Goal: Entertainment & Leisure: Browse casually

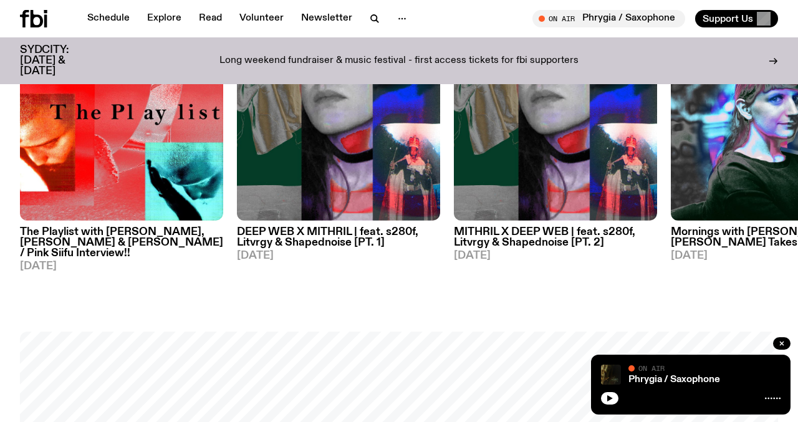
scroll to position [721, 0]
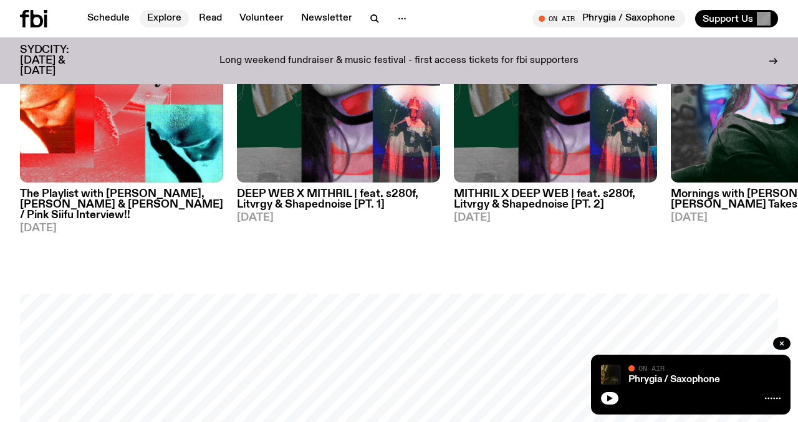
click at [159, 20] on link "Explore" at bounding box center [164, 18] width 49 height 17
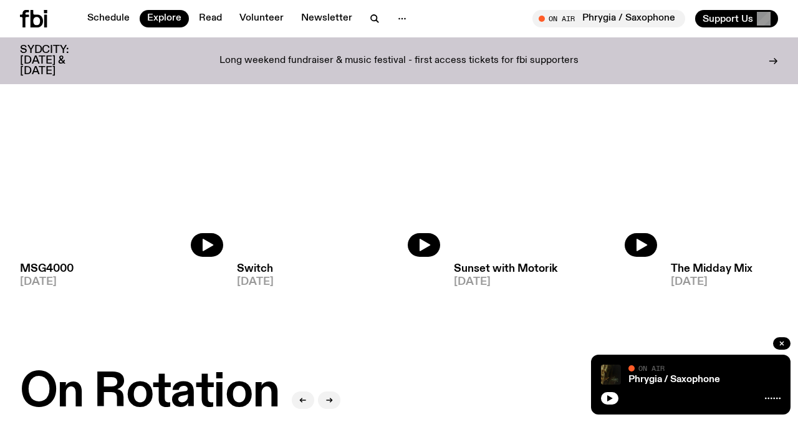
scroll to position [215, 0]
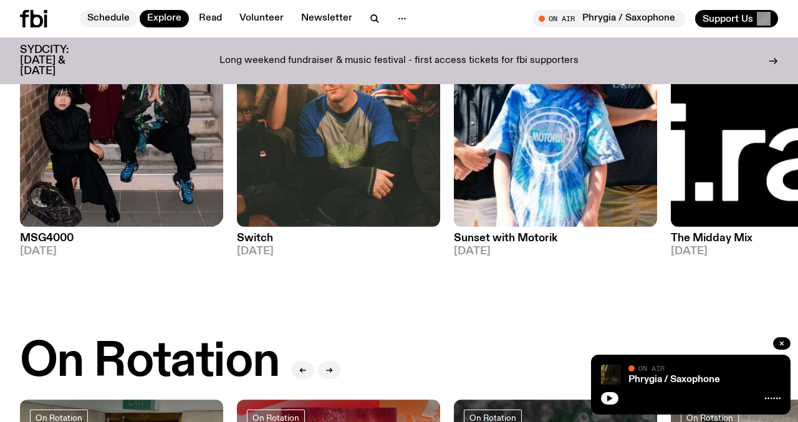
click at [113, 25] on link "Schedule" at bounding box center [108, 18] width 57 height 17
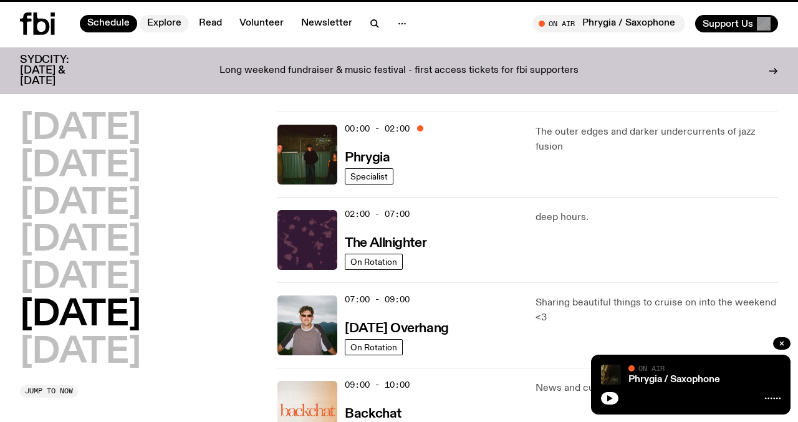
click at [156, 25] on link "Explore" at bounding box center [164, 23] width 49 height 17
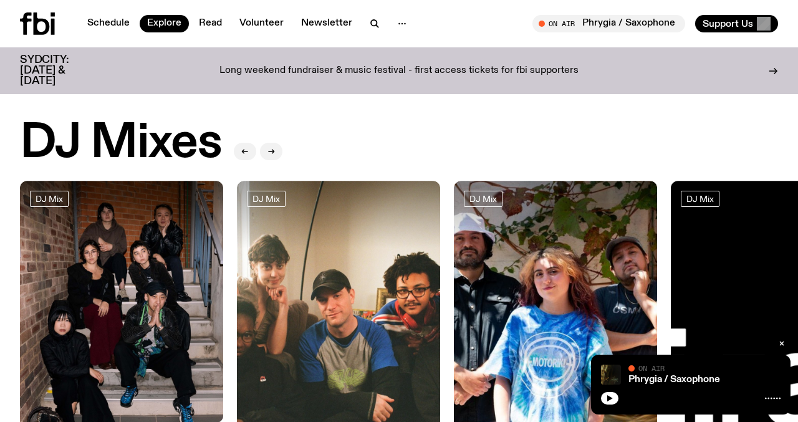
click at [130, 271] on img at bounding box center [121, 316] width 203 height 271
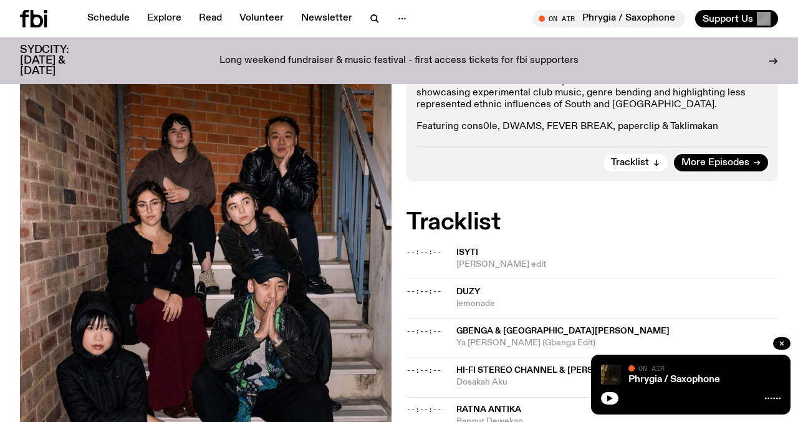
scroll to position [43, 0]
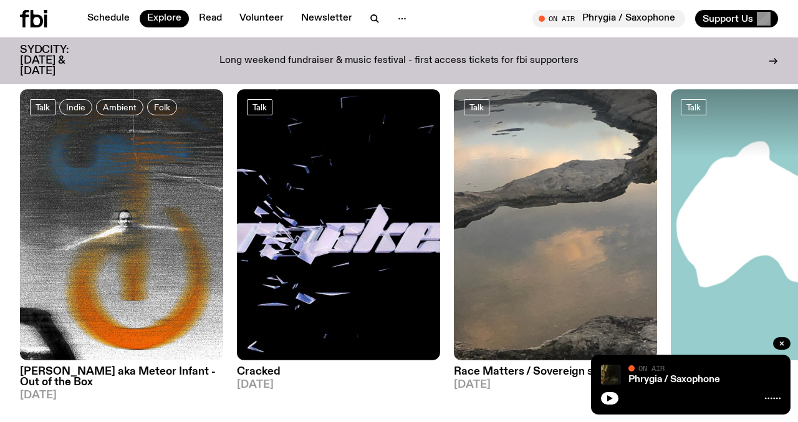
scroll to position [1440, 0]
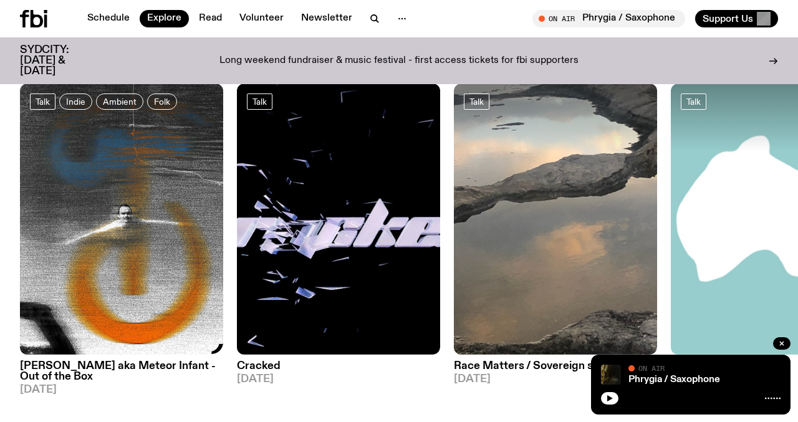
click at [108, 252] on img at bounding box center [121, 219] width 203 height 271
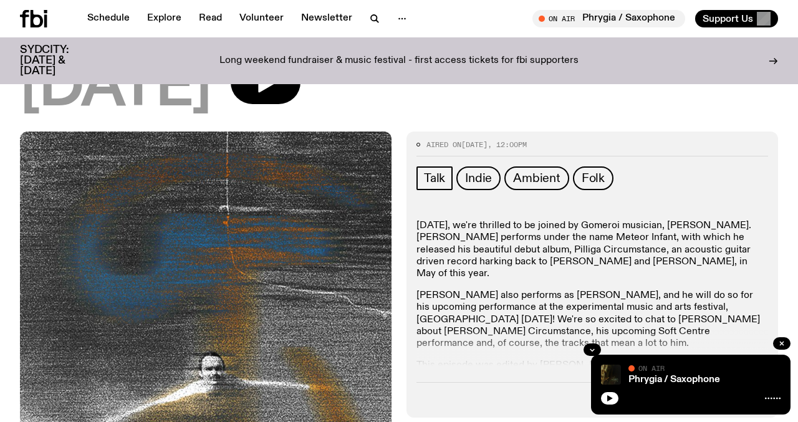
scroll to position [229, 0]
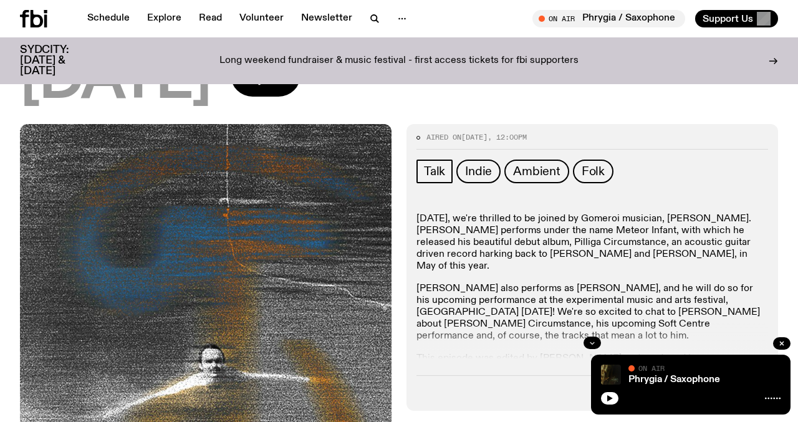
click at [586, 337] on button "button" at bounding box center [591, 343] width 17 height 12
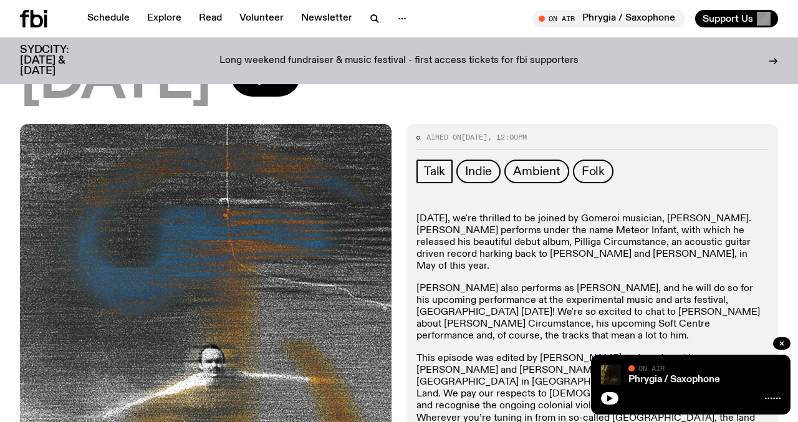
scroll to position [458, 0]
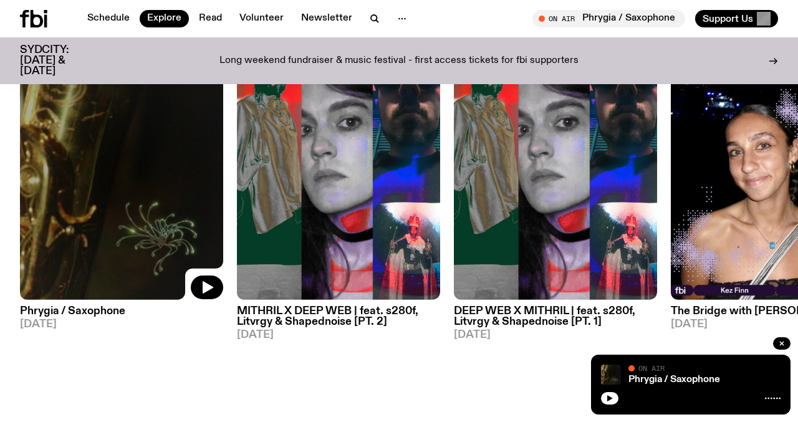
scroll to position [987, 0]
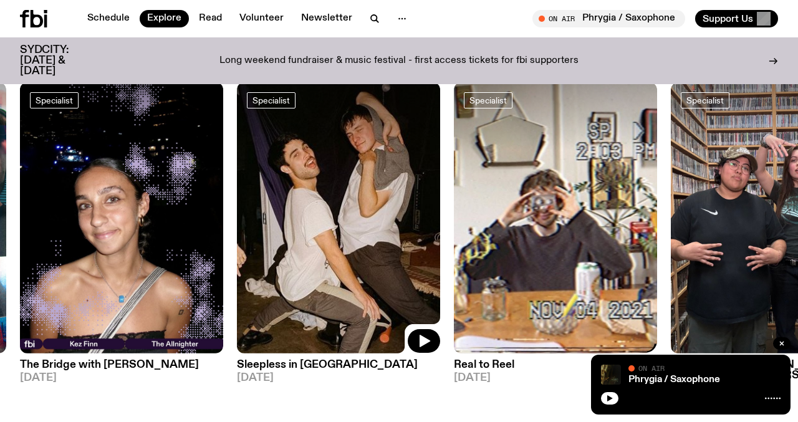
click at [502, 261] on img at bounding box center [555, 217] width 203 height 271
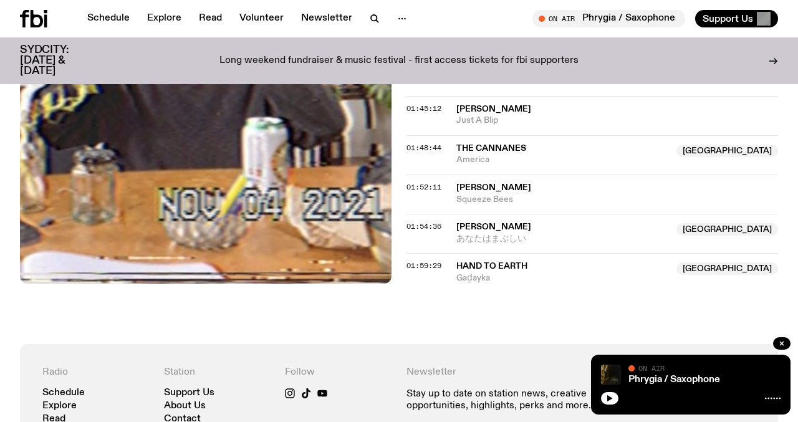
scroll to position [1381, 0]
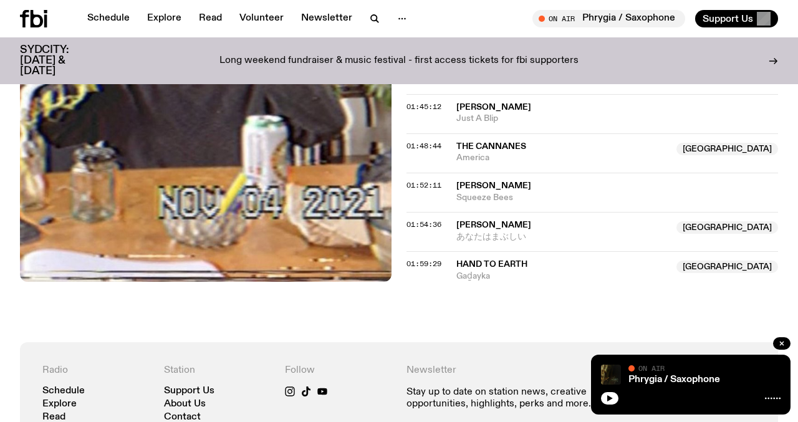
click at [486, 223] on span "Hinano Fujisaki" at bounding box center [493, 225] width 75 height 9
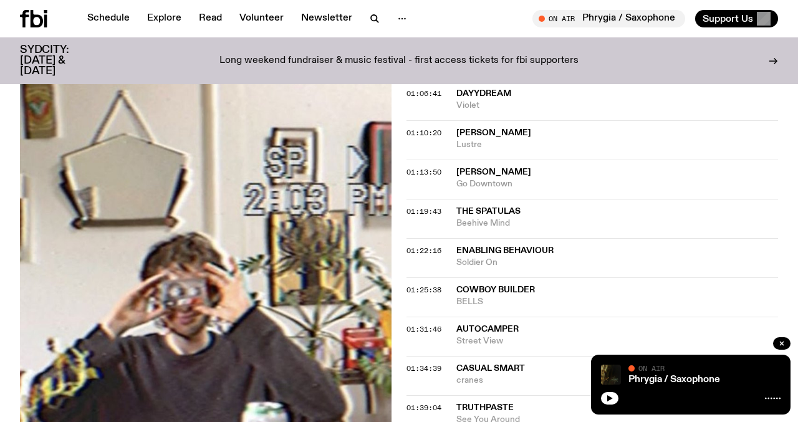
scroll to position [958, 0]
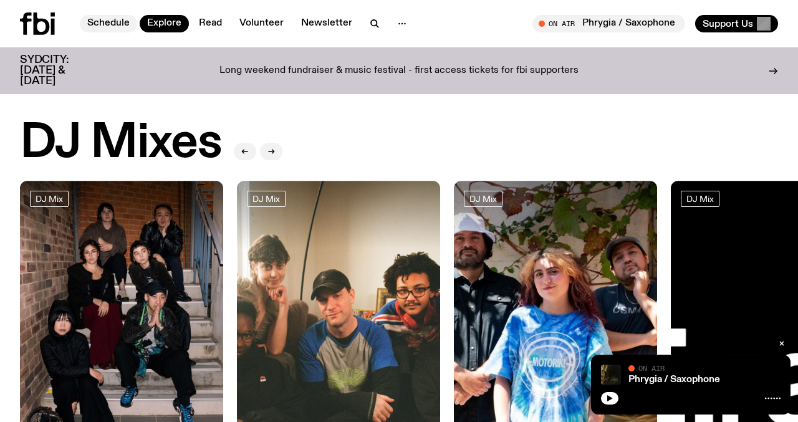
click at [112, 21] on link "Schedule" at bounding box center [108, 23] width 57 height 17
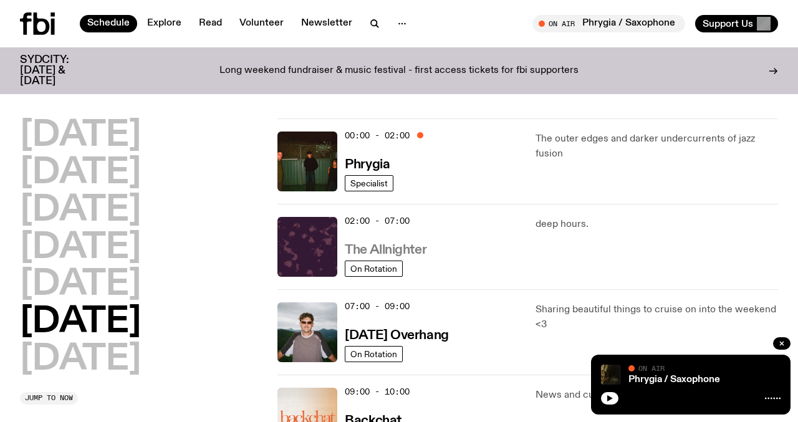
click at [367, 246] on h3 "The Allnighter" at bounding box center [386, 250] width 82 height 13
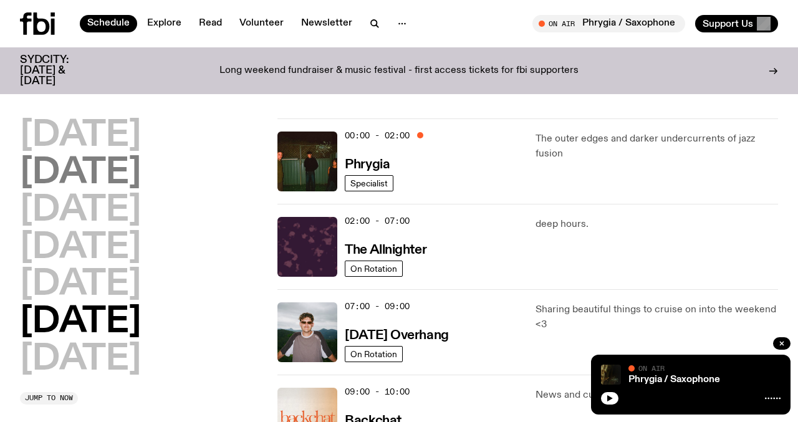
click at [64, 147] on div "Monday Tuesday Wednesday Thursday Friday Saturday Sunday" at bounding box center [141, 247] width 242 height 259
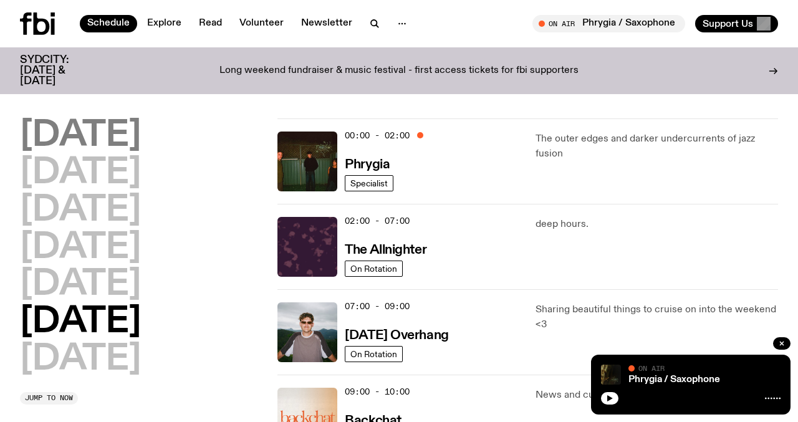
click at [82, 134] on h2 "Monday" at bounding box center [80, 135] width 121 height 35
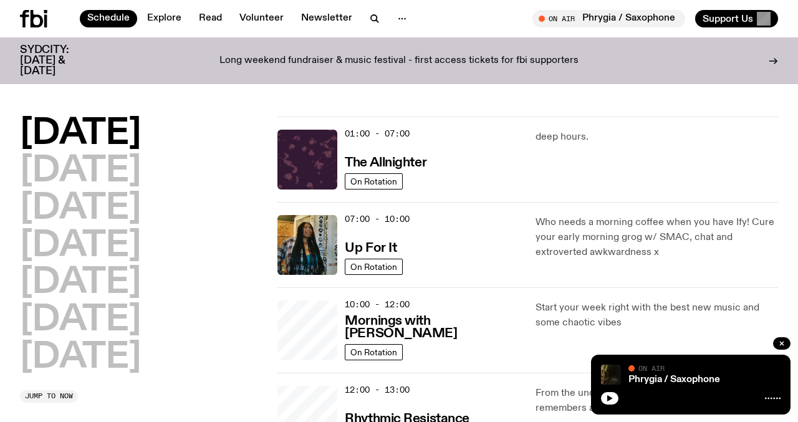
scroll to position [35, 0]
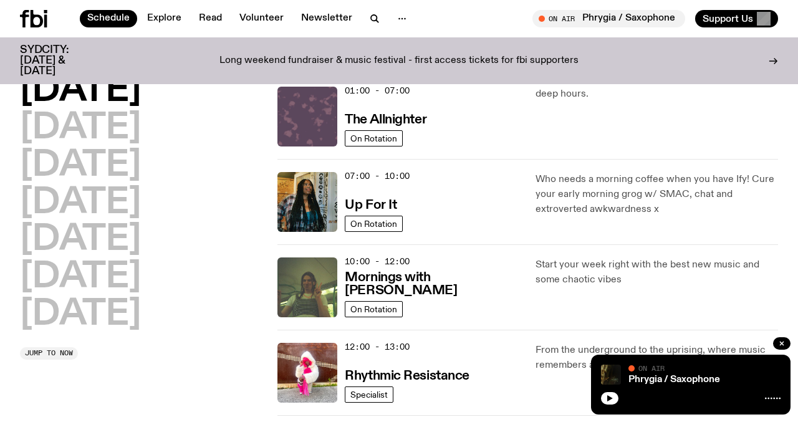
click at [288, 117] on img at bounding box center [307, 117] width 60 height 60
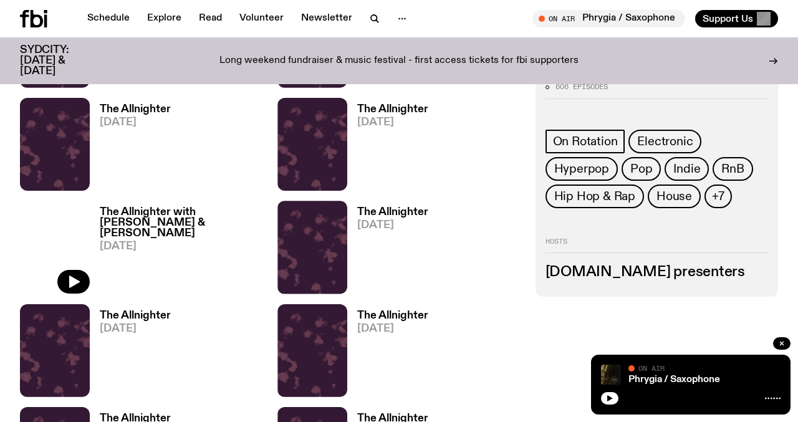
scroll to position [764, 0]
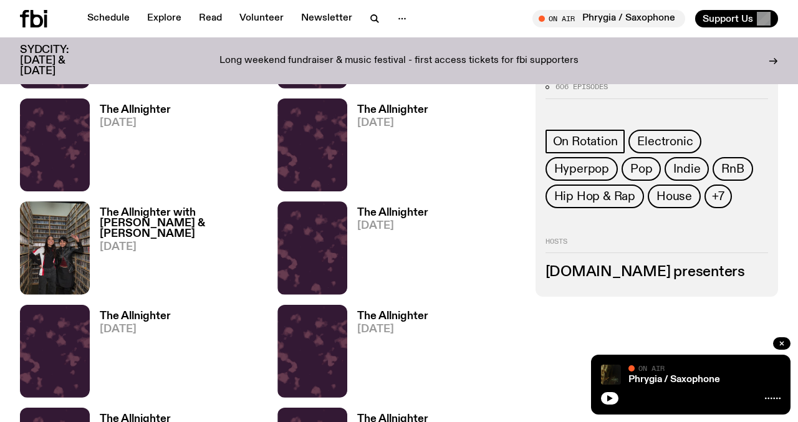
click at [119, 215] on h3 "The Allnighter with Smriti & Narainee" at bounding box center [181, 224] width 163 height 32
click at [386, 112] on h3 "The Allnighter" at bounding box center [392, 110] width 71 height 11
click at [136, 106] on h3 "The Allnighter" at bounding box center [135, 110] width 71 height 11
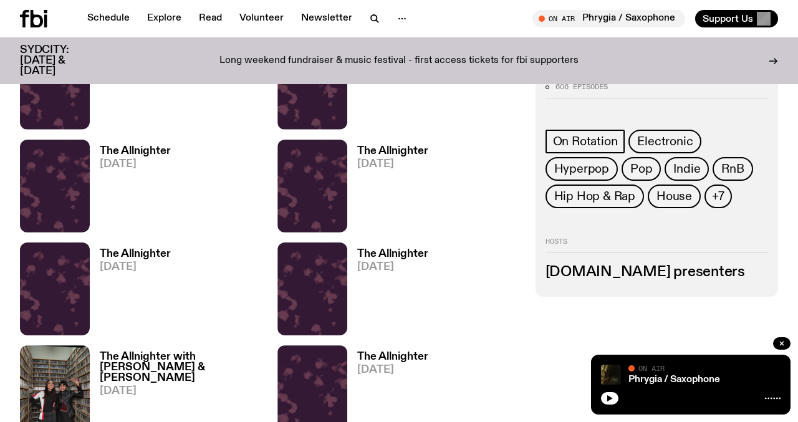
scroll to position [618, 0]
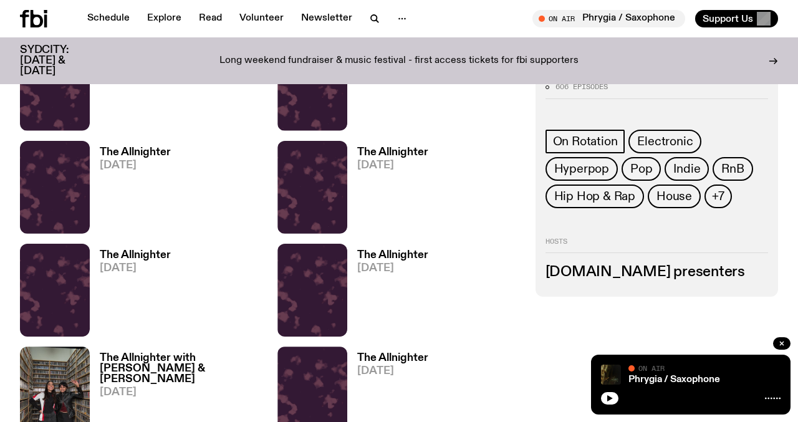
click at [382, 150] on h3 "The Allnighter" at bounding box center [392, 152] width 71 height 11
click at [133, 152] on h3 "The Allnighter" at bounding box center [135, 152] width 71 height 11
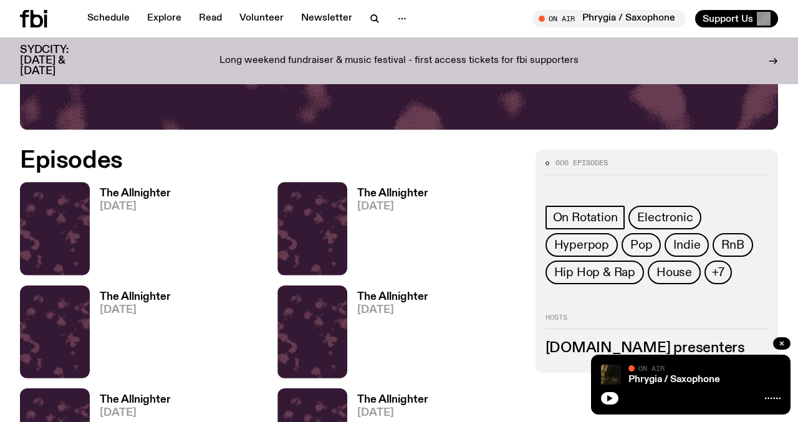
scroll to position [471, 0]
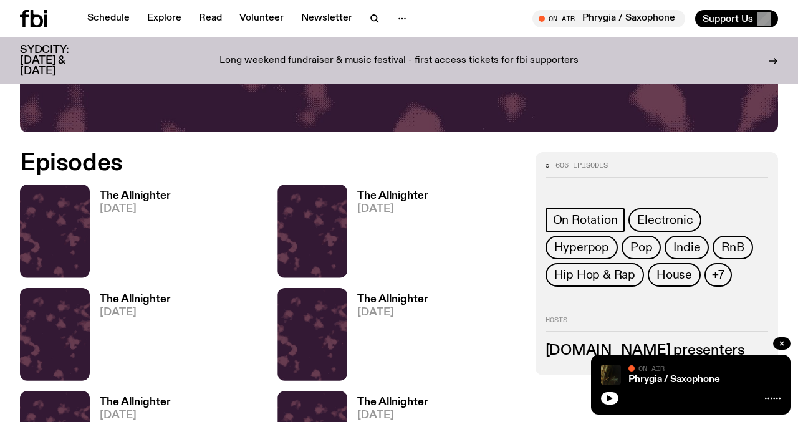
click at [393, 194] on h3 "The Allnighter" at bounding box center [392, 196] width 71 height 11
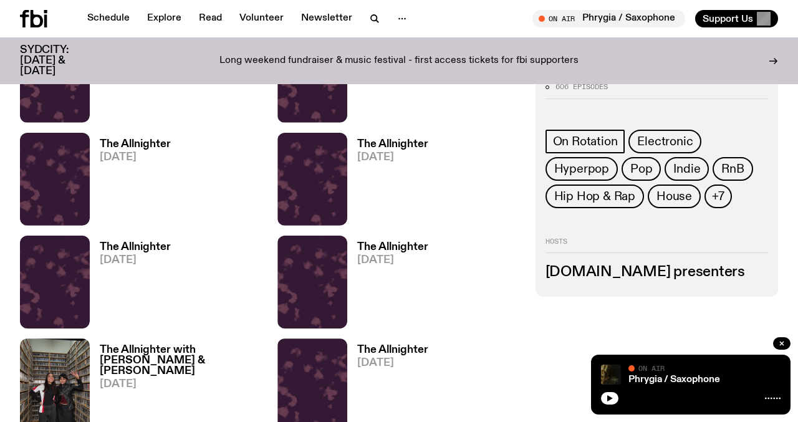
scroll to position [640, 0]
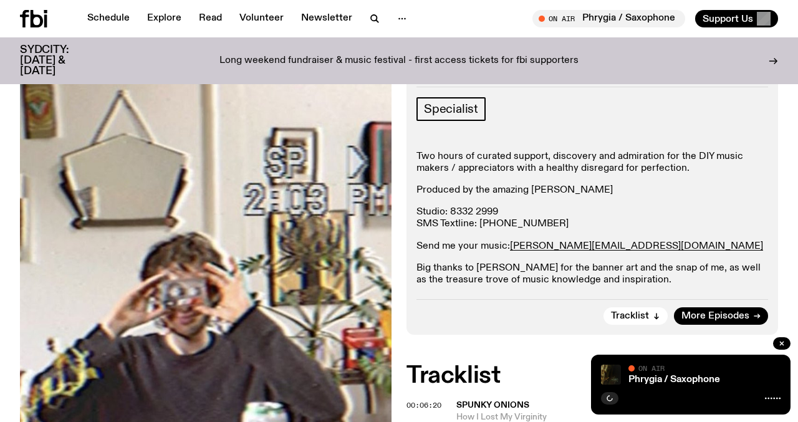
scroll to position [178, 0]
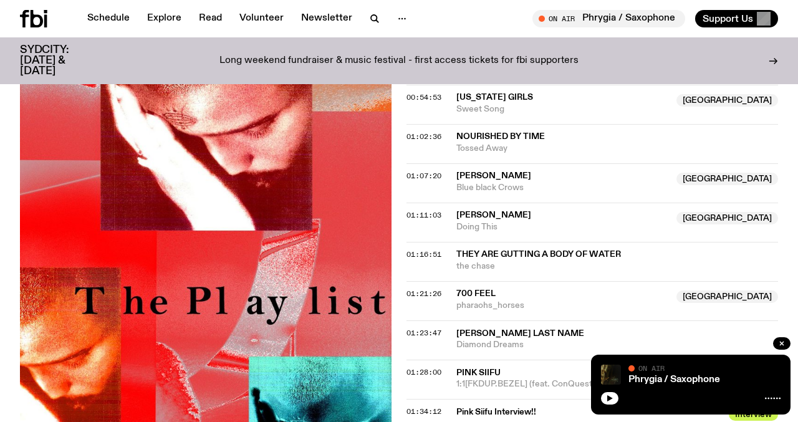
scroll to position [1150, 0]
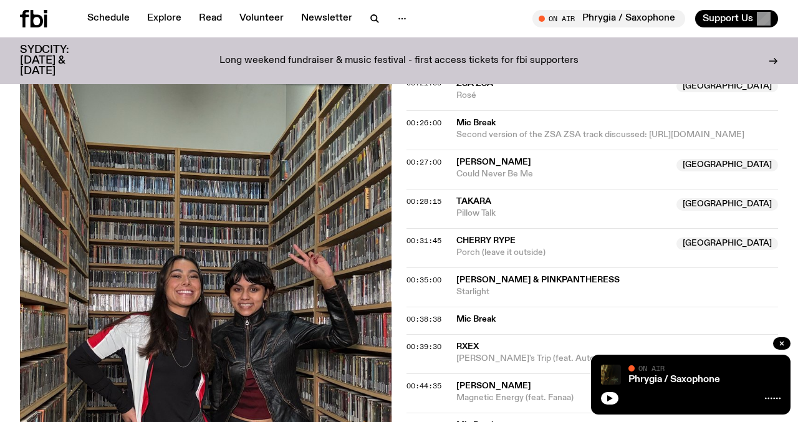
scroll to position [805, 0]
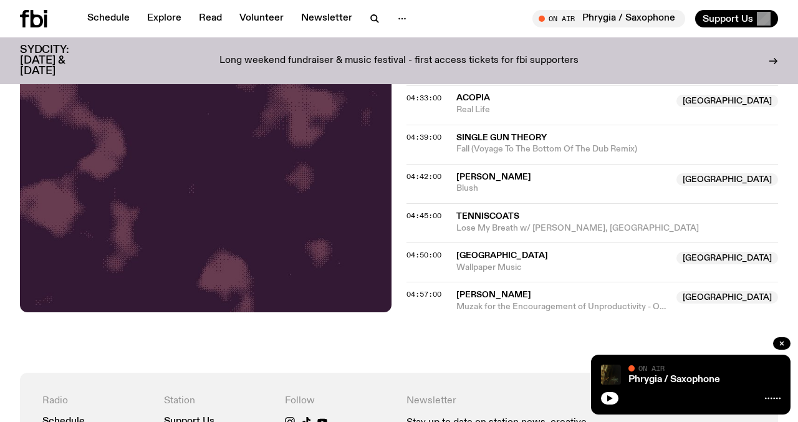
scroll to position [1744, 0]
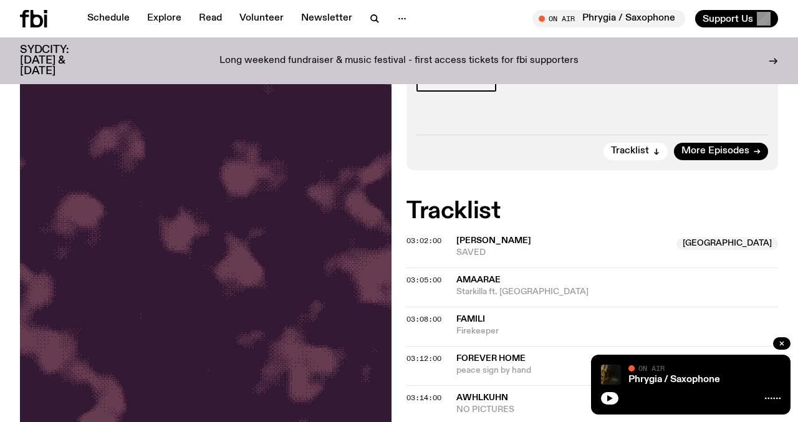
scroll to position [243, 0]
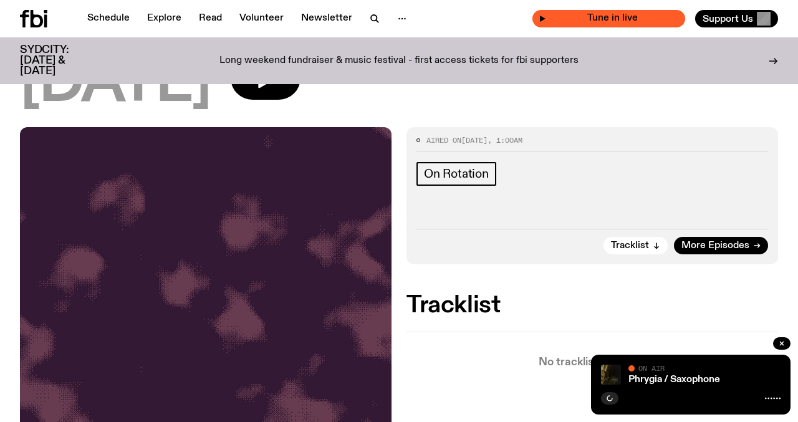
scroll to position [125, 0]
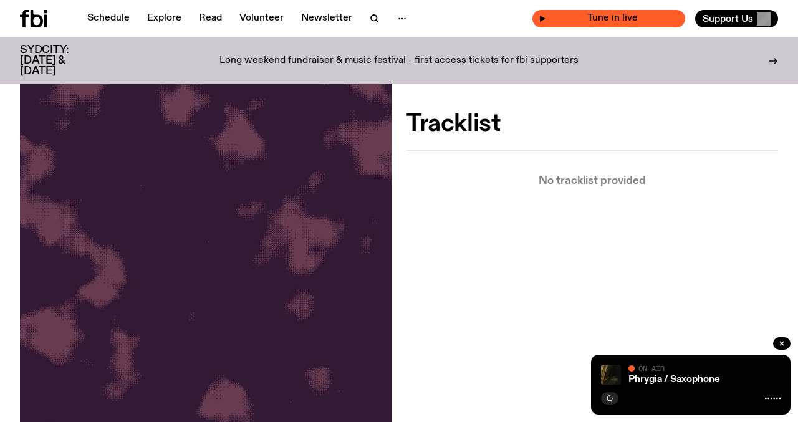
scroll to position [304, 0]
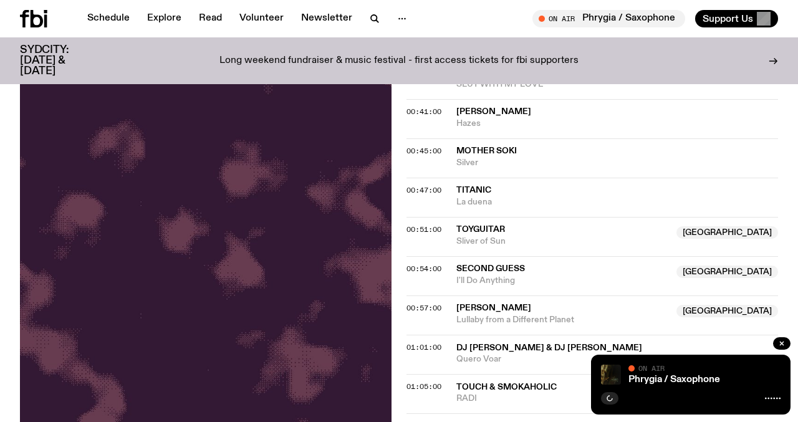
scroll to position [217, 0]
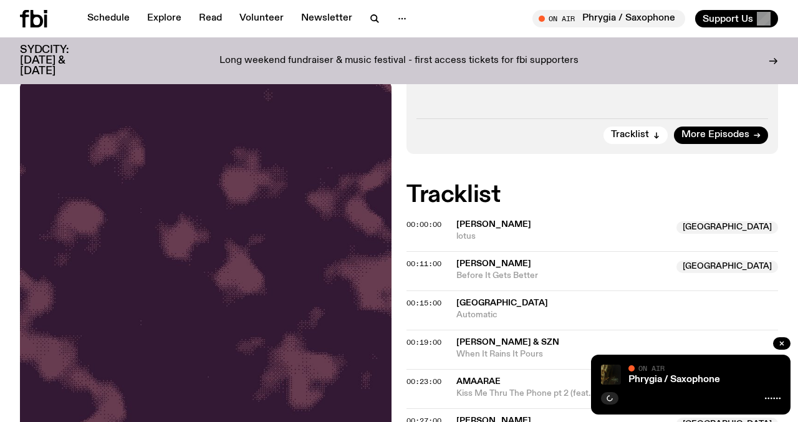
scroll to position [231, 0]
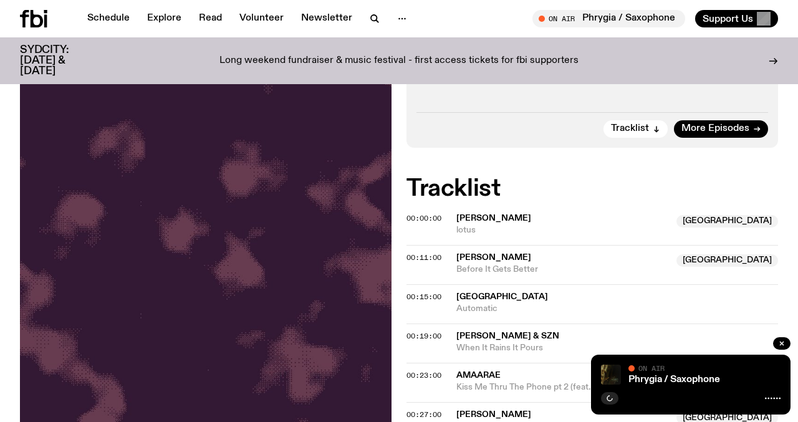
click at [651, 365] on span "On Air" at bounding box center [651, 368] width 26 height 8
click at [650, 385] on div "Phrygia / Saxophone On Air On Air" at bounding box center [690, 385] width 199 height 60
click at [650, 378] on link "Phrygia / Saxophone" at bounding box center [674, 380] width 92 height 10
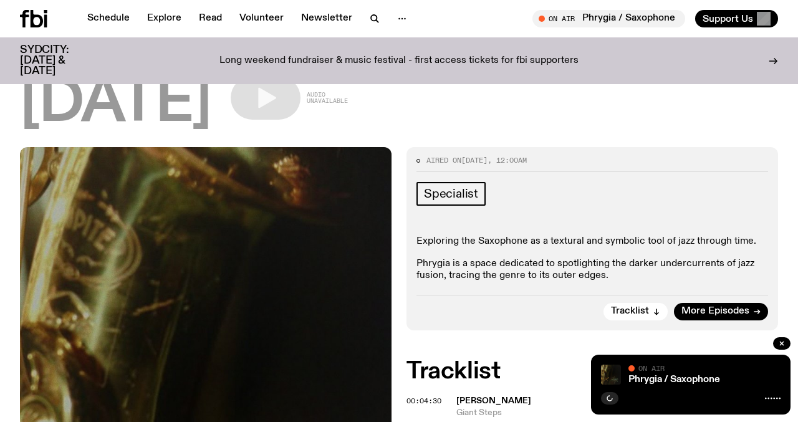
scroll to position [94, 0]
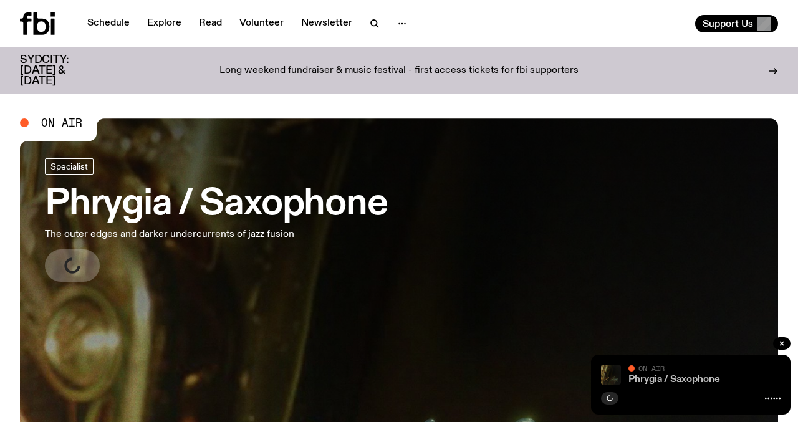
click at [654, 382] on link "Phrygia / Saxophone" at bounding box center [674, 380] width 92 height 10
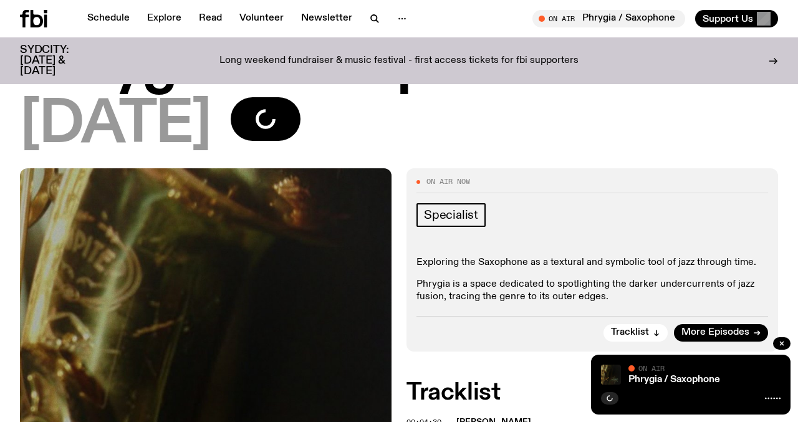
scroll to position [74, 0]
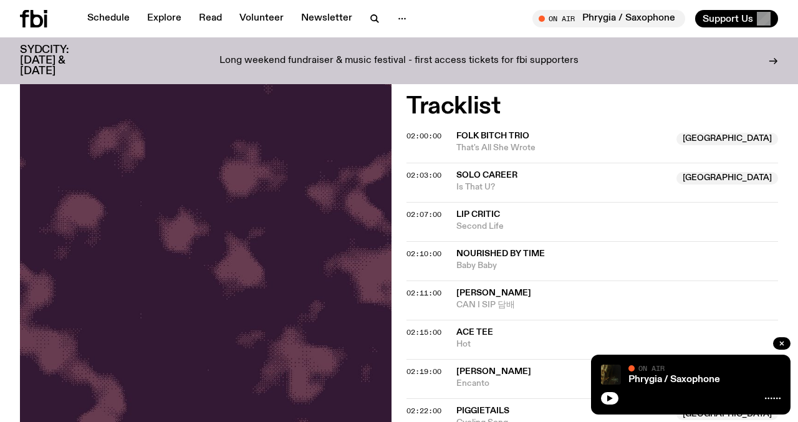
scroll to position [338, 0]
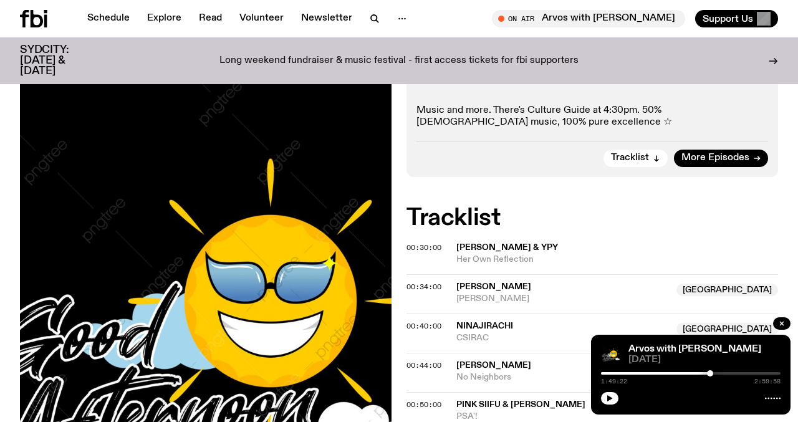
scroll to position [302, 0]
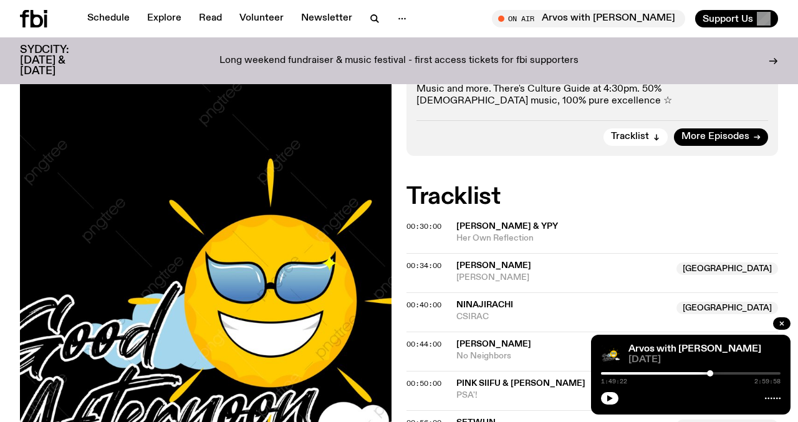
click at [611, 390] on div at bounding box center [691, 397] width 180 height 15
click at [608, 397] on icon "button" at bounding box center [610, 398] width 6 height 6
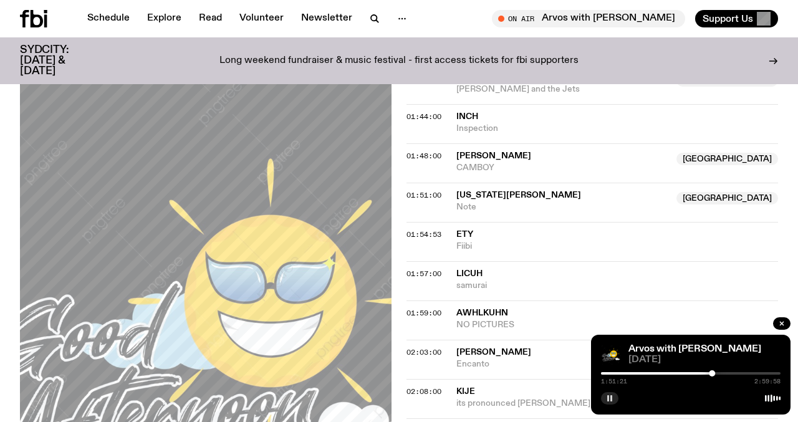
scroll to position [1038, 0]
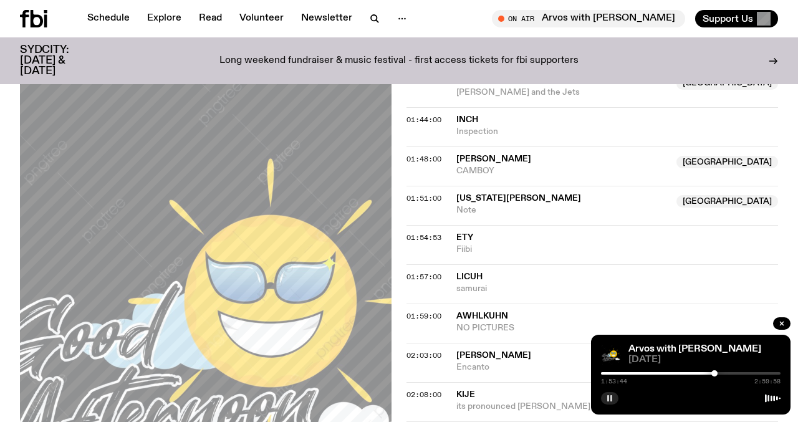
click at [714, 374] on div at bounding box center [714, 373] width 6 height 6
click at [716, 374] on div at bounding box center [716, 373] width 6 height 6
click at [714, 374] on div at bounding box center [714, 373] width 6 height 6
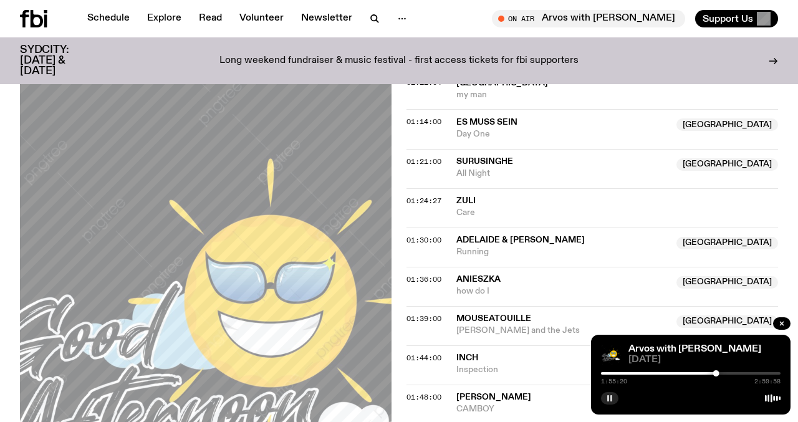
scroll to position [929, 0]
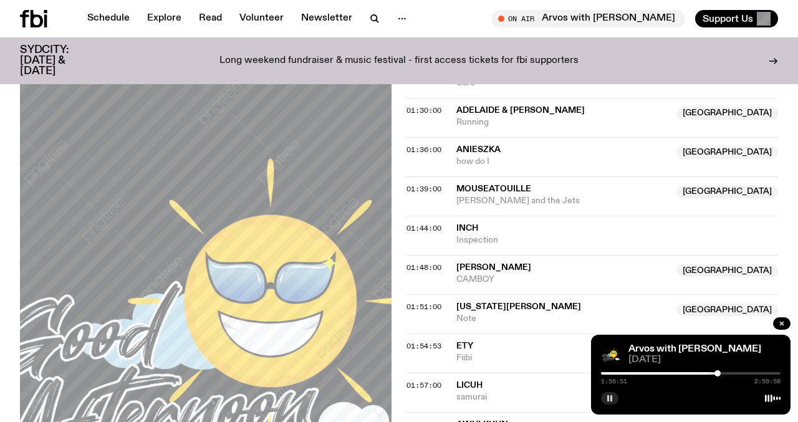
click at [717, 373] on div at bounding box center [717, 373] width 6 height 6
click at [721, 373] on div at bounding box center [721, 373] width 6 height 6
click at [612, 399] on icon "button" at bounding box center [609, 398] width 7 height 7
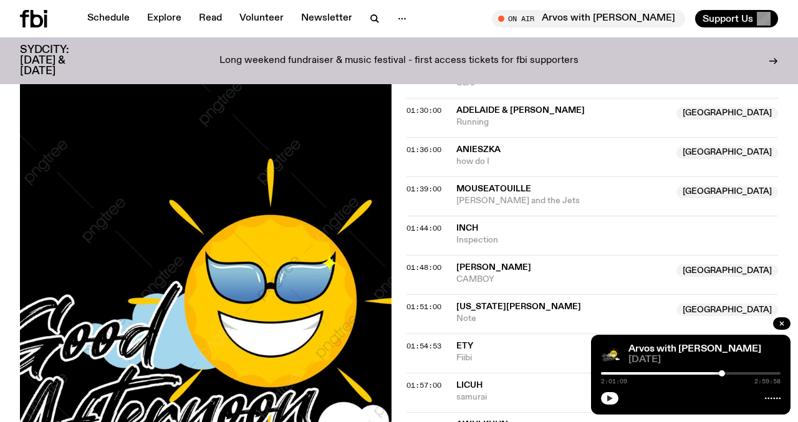
click at [612, 395] on icon "button" at bounding box center [609, 398] width 7 height 7
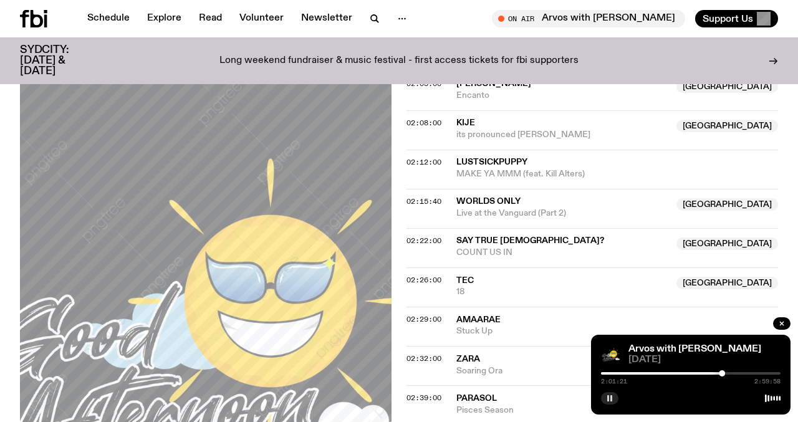
scroll to position [1312, 0]
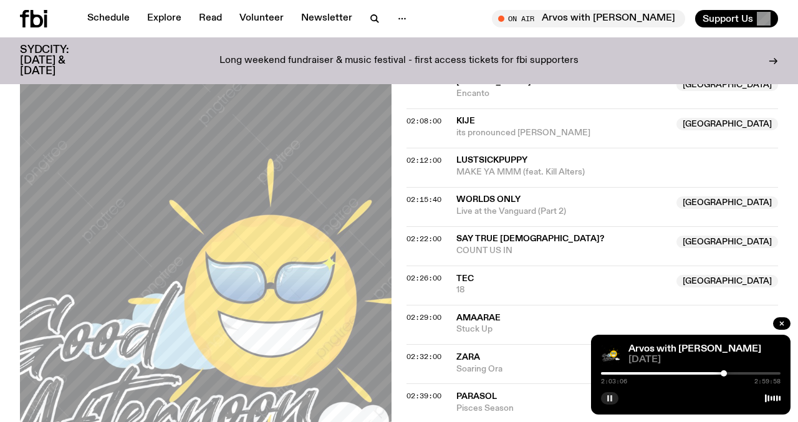
click at [724, 373] on div at bounding box center [724, 373] width 6 height 6
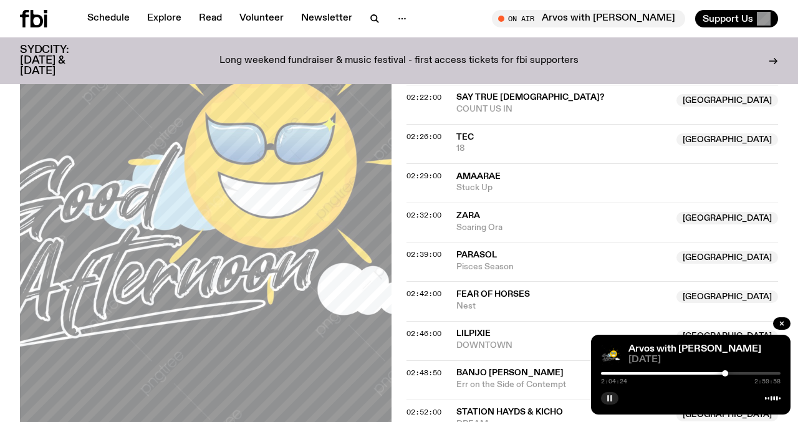
scroll to position [1454, 0]
click at [721, 372] on div at bounding box center [635, 373] width 180 height 2
click at [724, 373] on div at bounding box center [724, 373] width 6 height 6
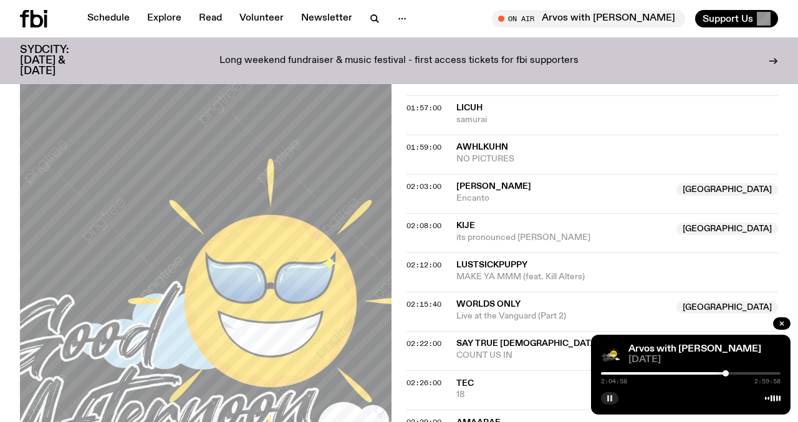
scroll to position [1205, 0]
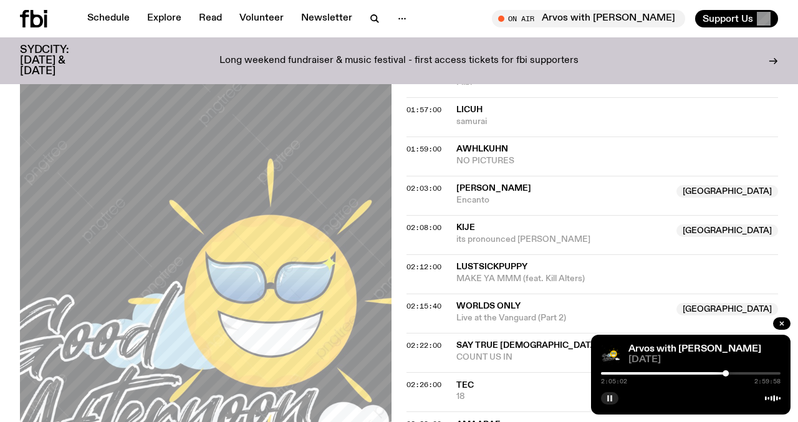
click at [610, 396] on icon "button" at bounding box center [609, 398] width 7 height 7
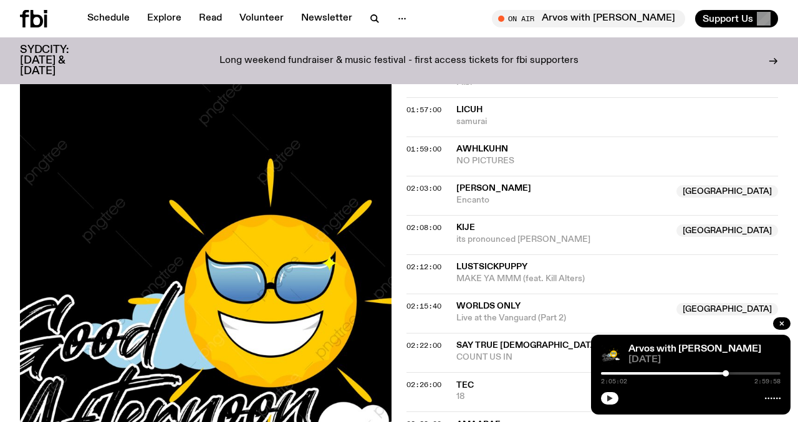
click at [610, 394] on button "button" at bounding box center [609, 398] width 17 height 12
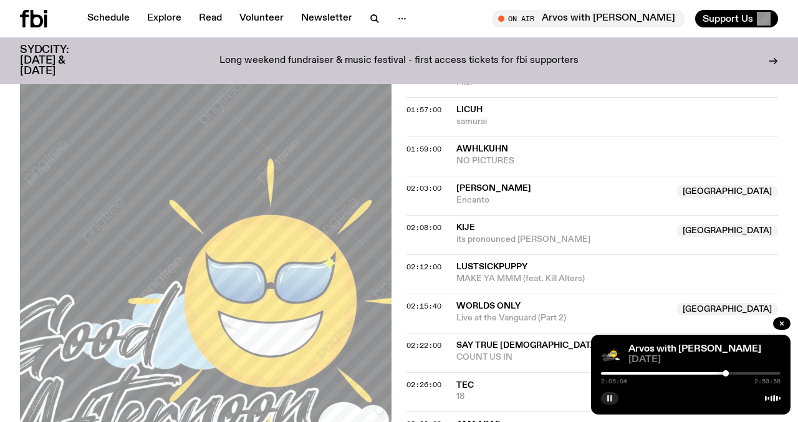
click at [613, 395] on icon "button" at bounding box center [609, 398] width 7 height 7
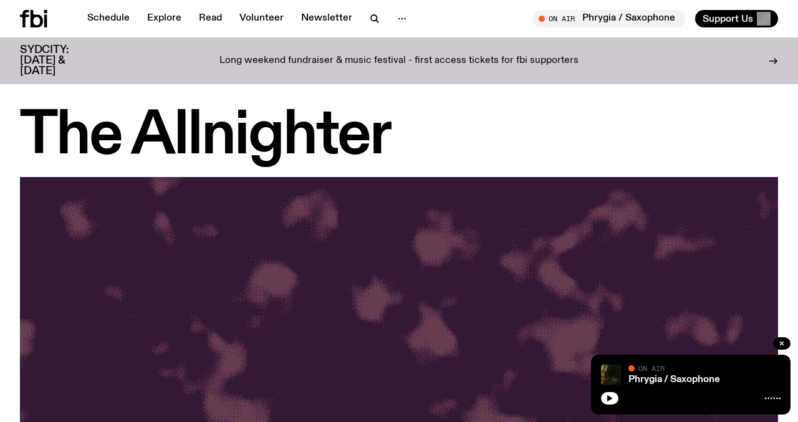
scroll to position [640, 0]
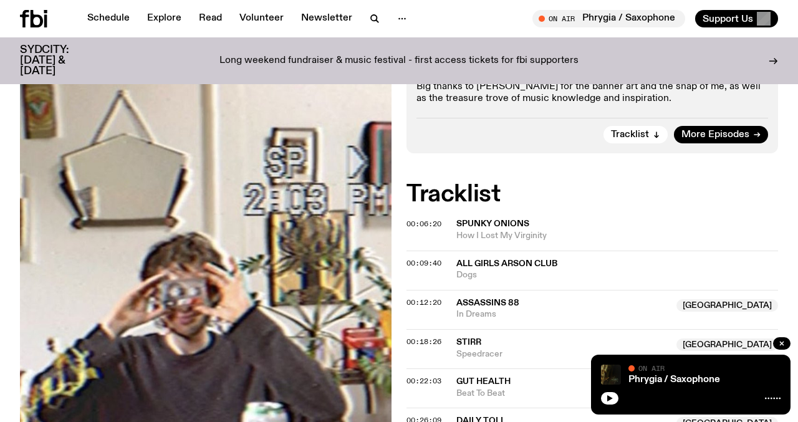
scroll to position [415, 0]
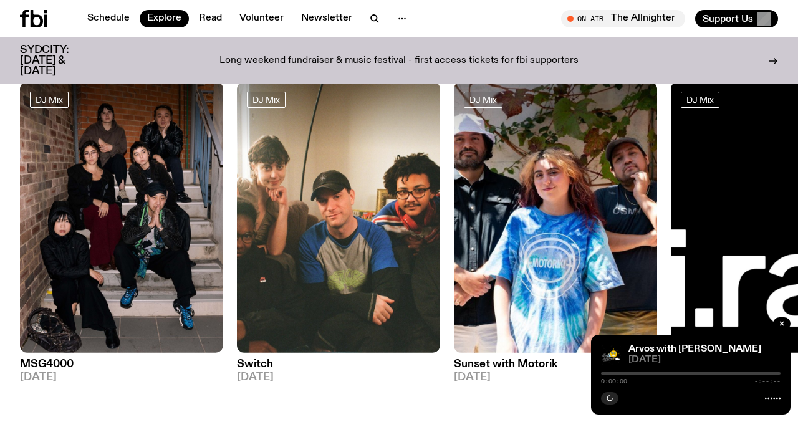
scroll to position [88, 0]
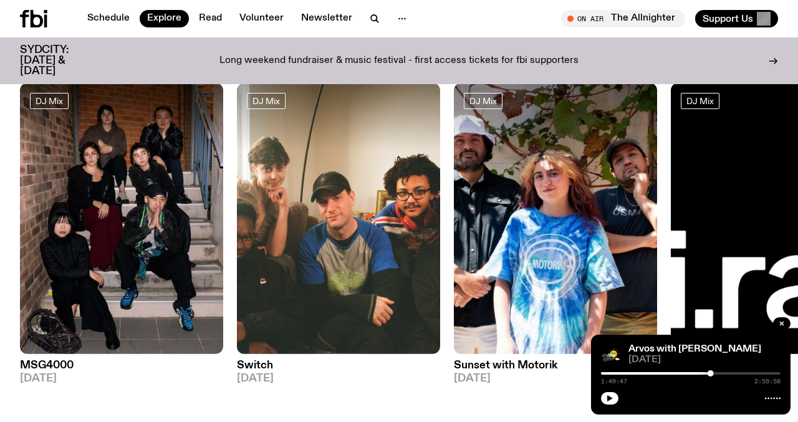
click at [261, 363] on h3 "Switch" at bounding box center [338, 365] width 203 height 11
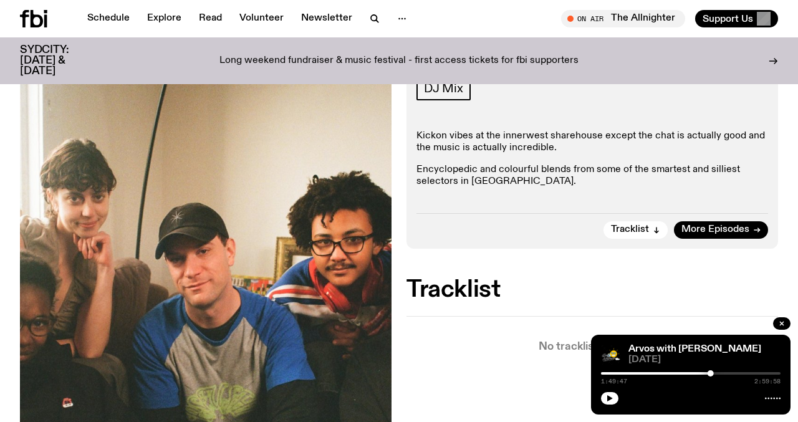
scroll to position [198, 0]
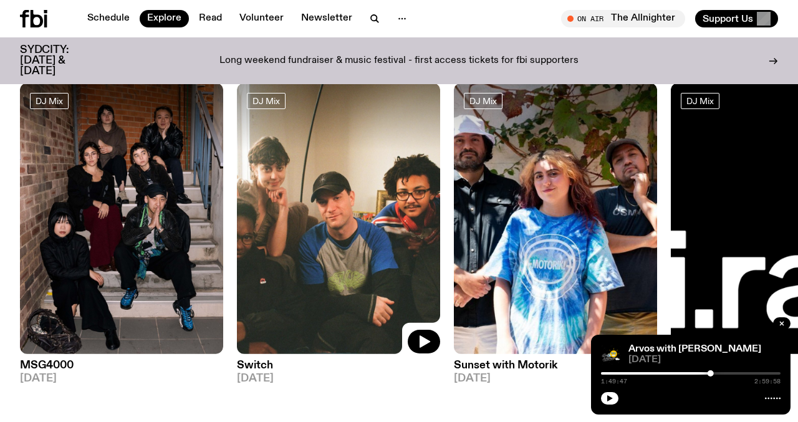
scroll to position [87, 0]
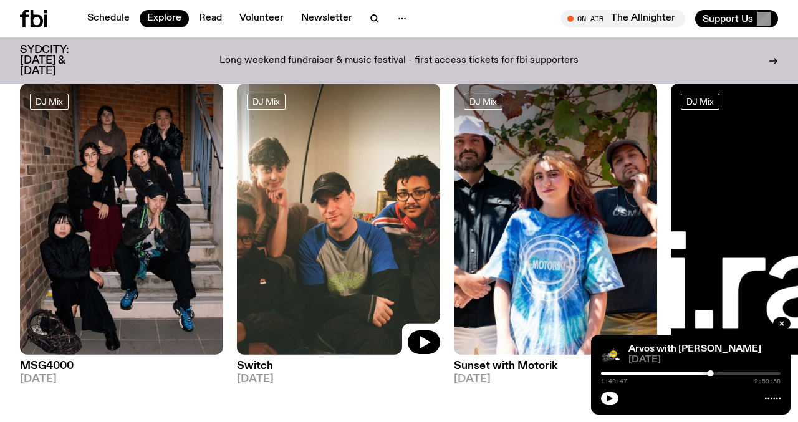
click at [327, 340] on img at bounding box center [338, 219] width 203 height 271
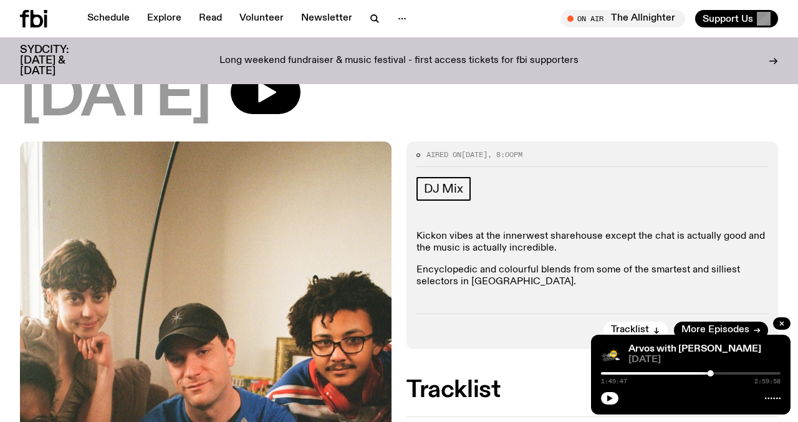
scroll to position [98, 0]
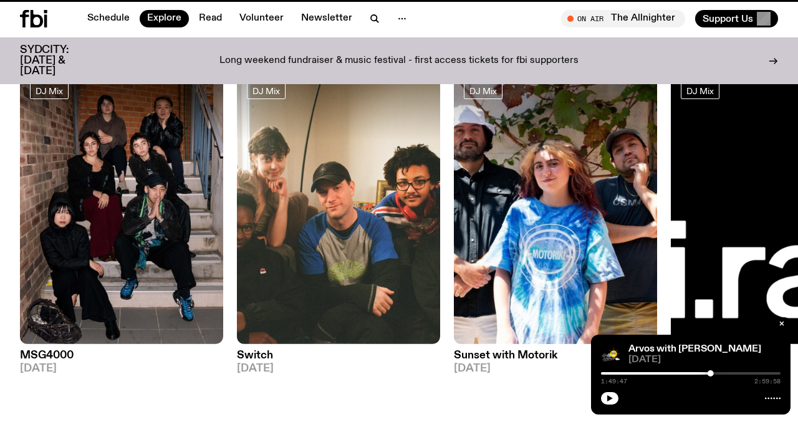
scroll to position [87, 0]
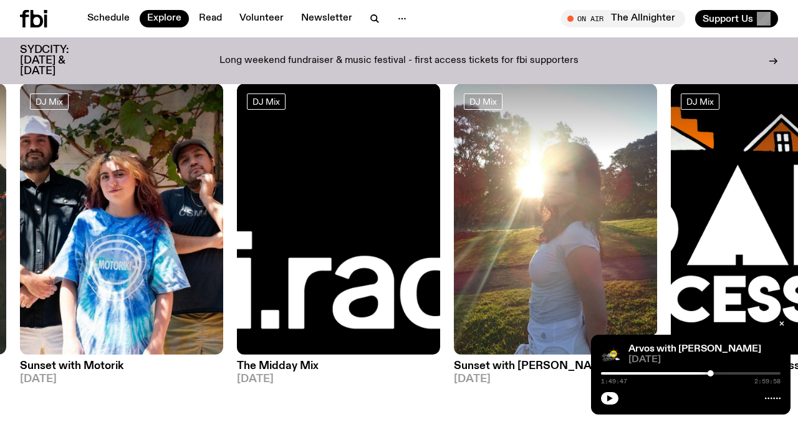
click at [539, 242] on img at bounding box center [555, 219] width 203 height 271
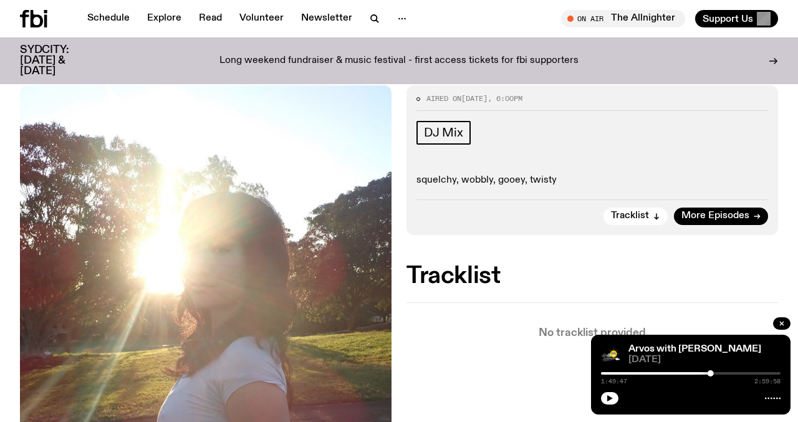
scroll to position [206, 0]
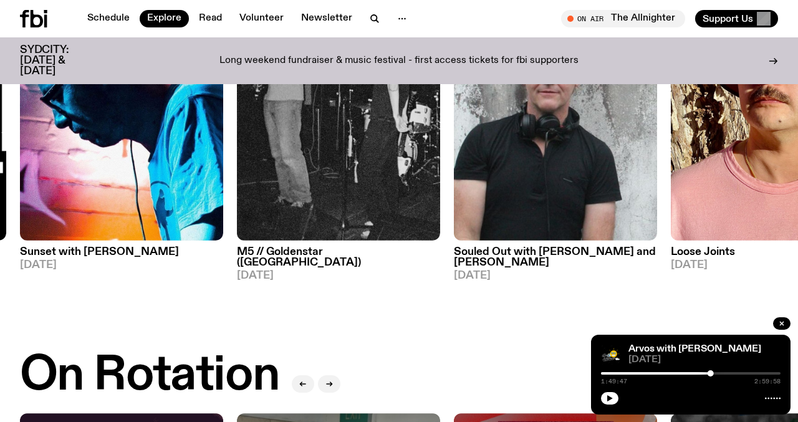
scroll to position [217, 0]
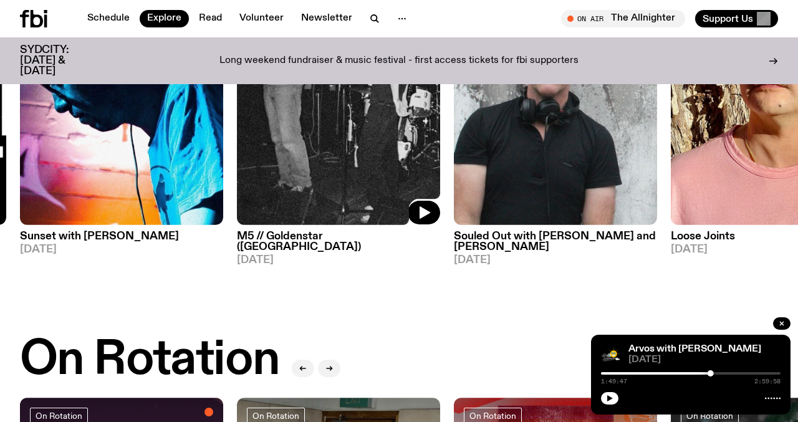
click at [290, 155] on img at bounding box center [338, 89] width 203 height 271
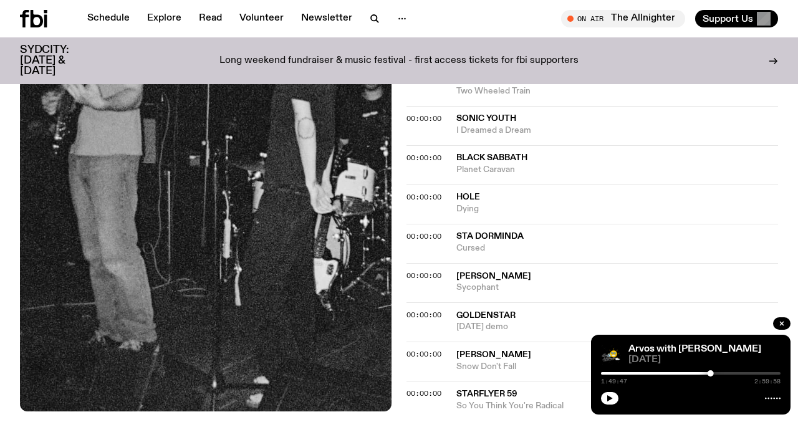
scroll to position [1265, 0]
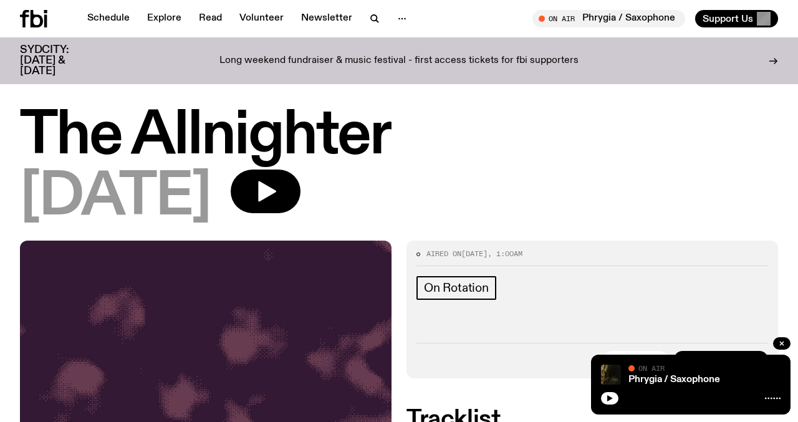
scroll to position [243, 0]
